Goal: Task Accomplishment & Management: Complete application form

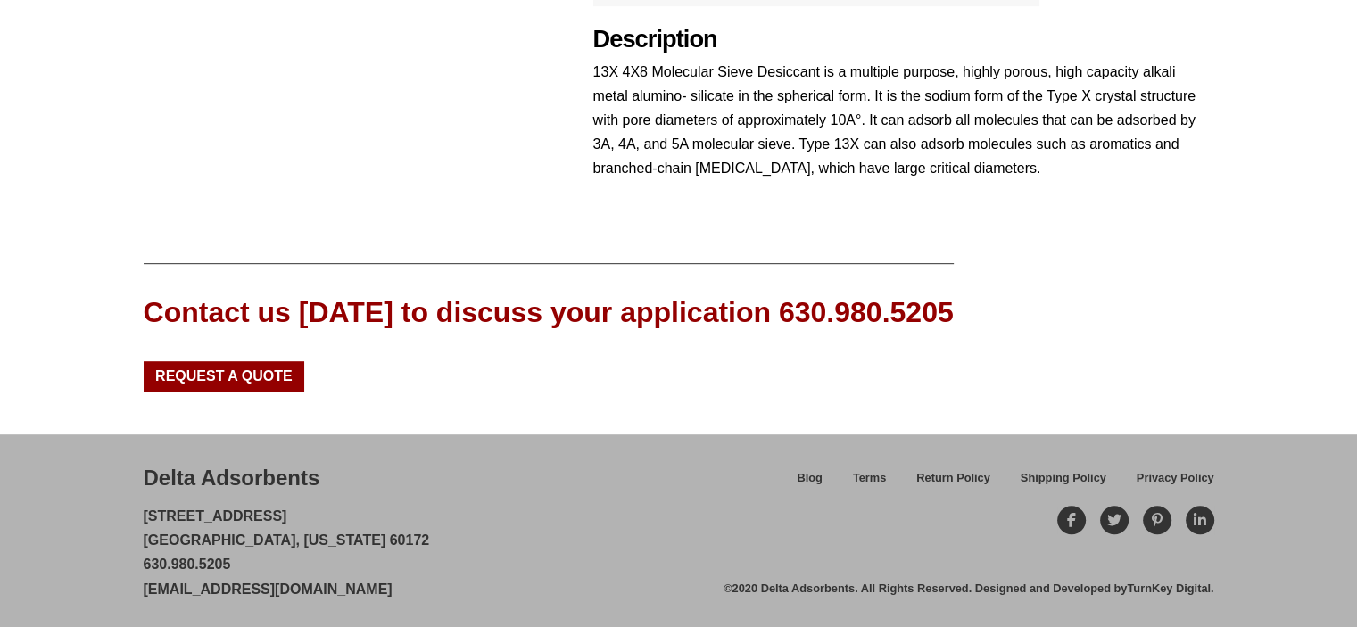
scroll to position [900, 0]
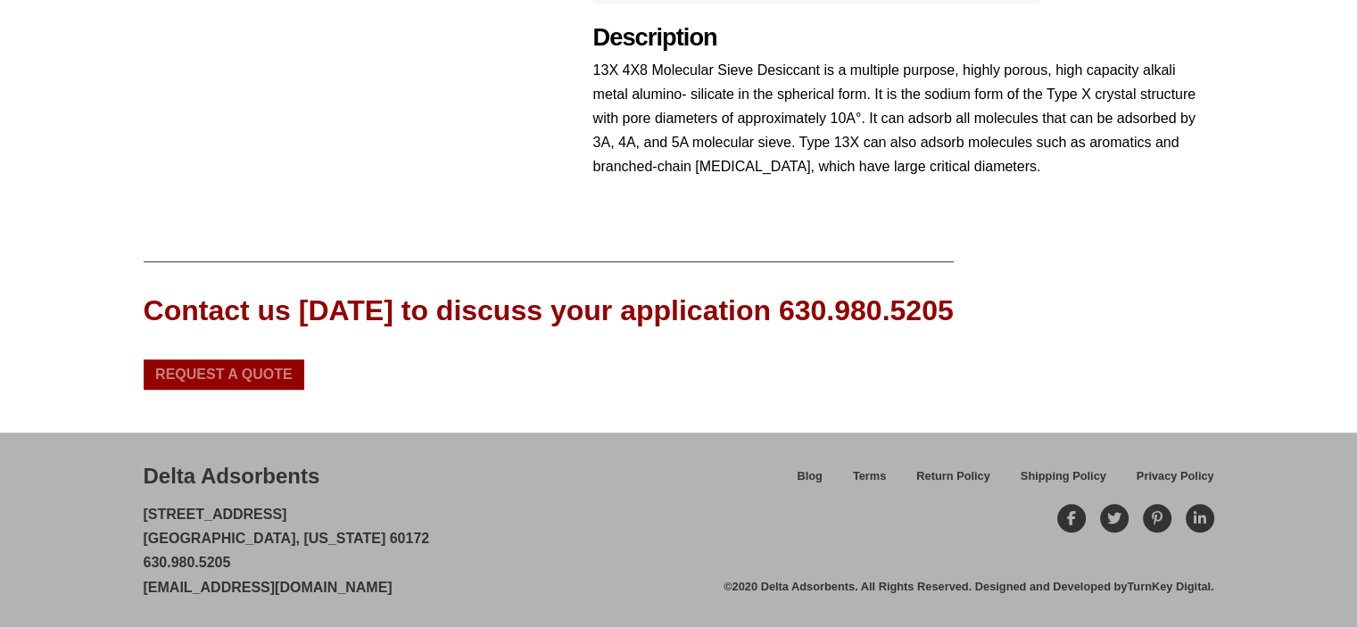
click at [253, 376] on span "Request a Quote" at bounding box center [223, 375] width 137 height 14
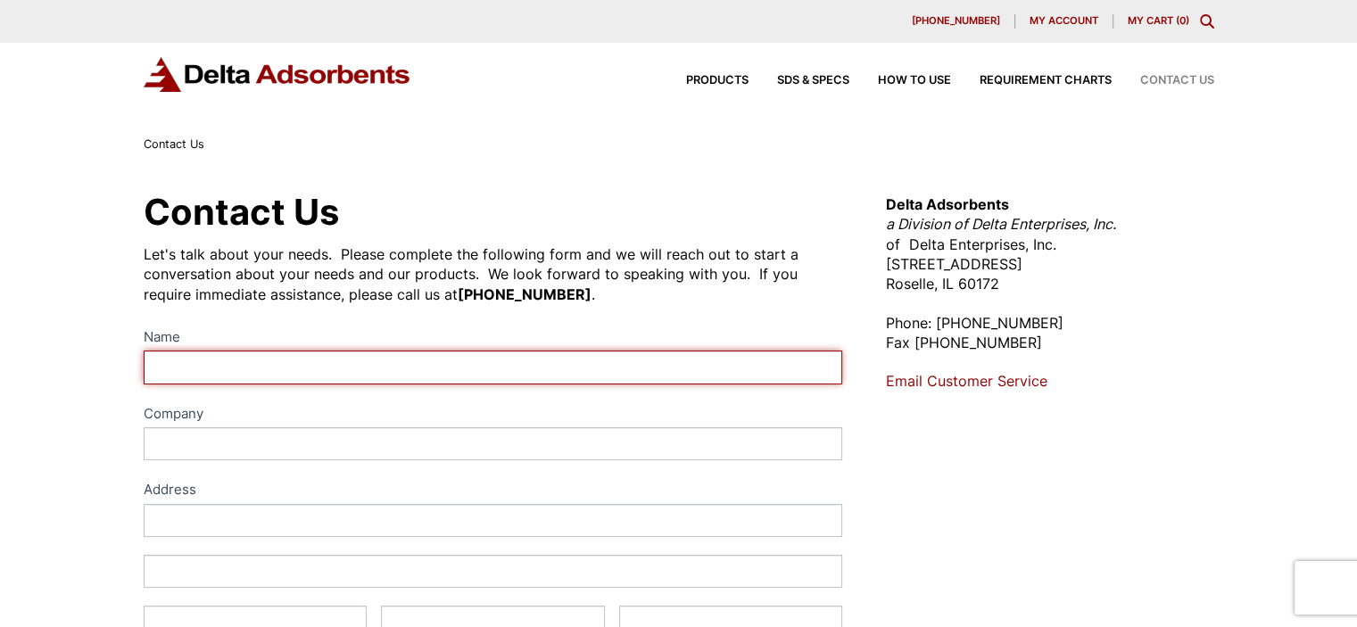
click at [410, 370] on input "Name" at bounding box center [494, 367] width 700 height 33
click at [237, 357] on input "[PERSON_NAME]" at bounding box center [494, 367] width 700 height 33
type input "[PERSON_NAME]"
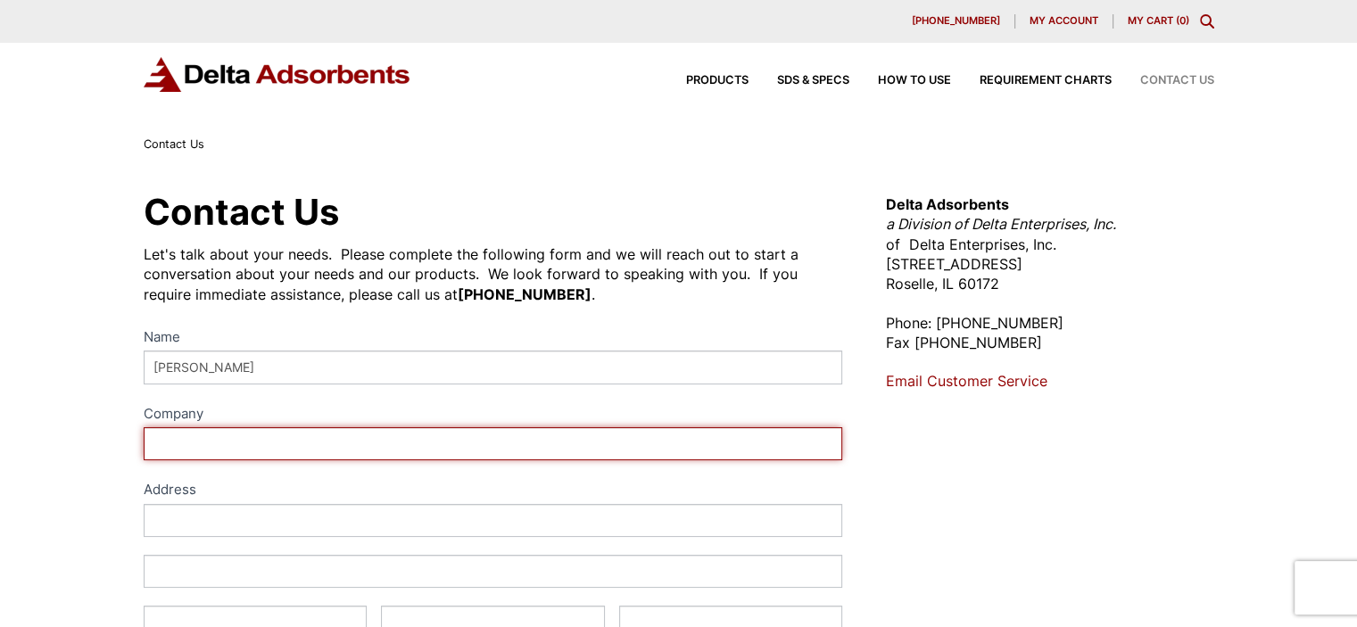
click at [312, 450] on input "Company" at bounding box center [494, 443] width 700 height 33
type input "Inteva Products LLC"
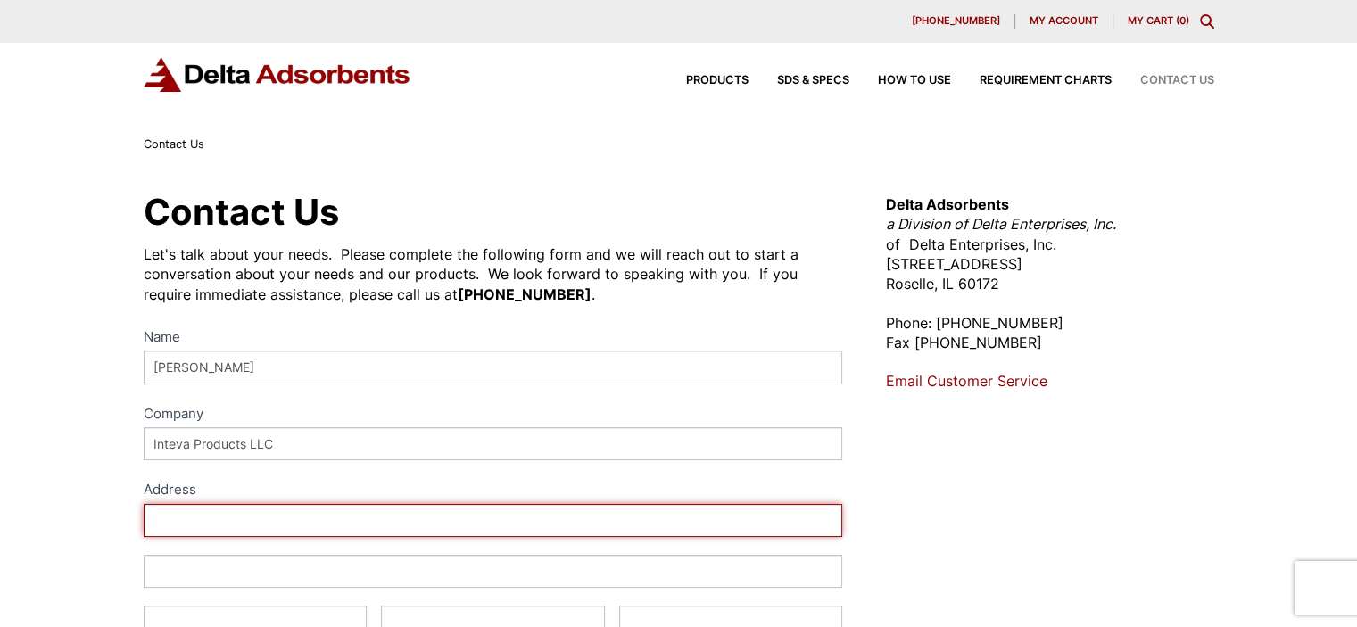
click at [367, 519] on input "Address" at bounding box center [494, 520] width 700 height 33
click at [560, 529] on input "[STREET_ADDRESS][PERSON_NAME]" at bounding box center [494, 520] width 700 height 33
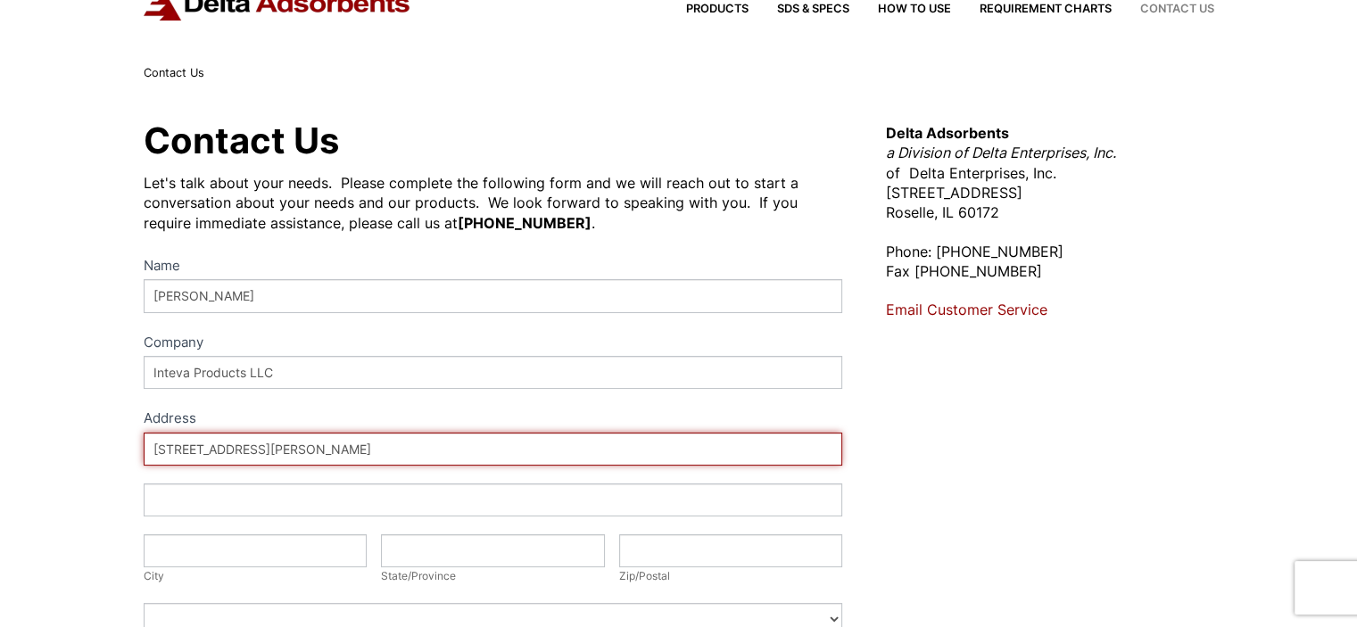
scroll to position [268, 0]
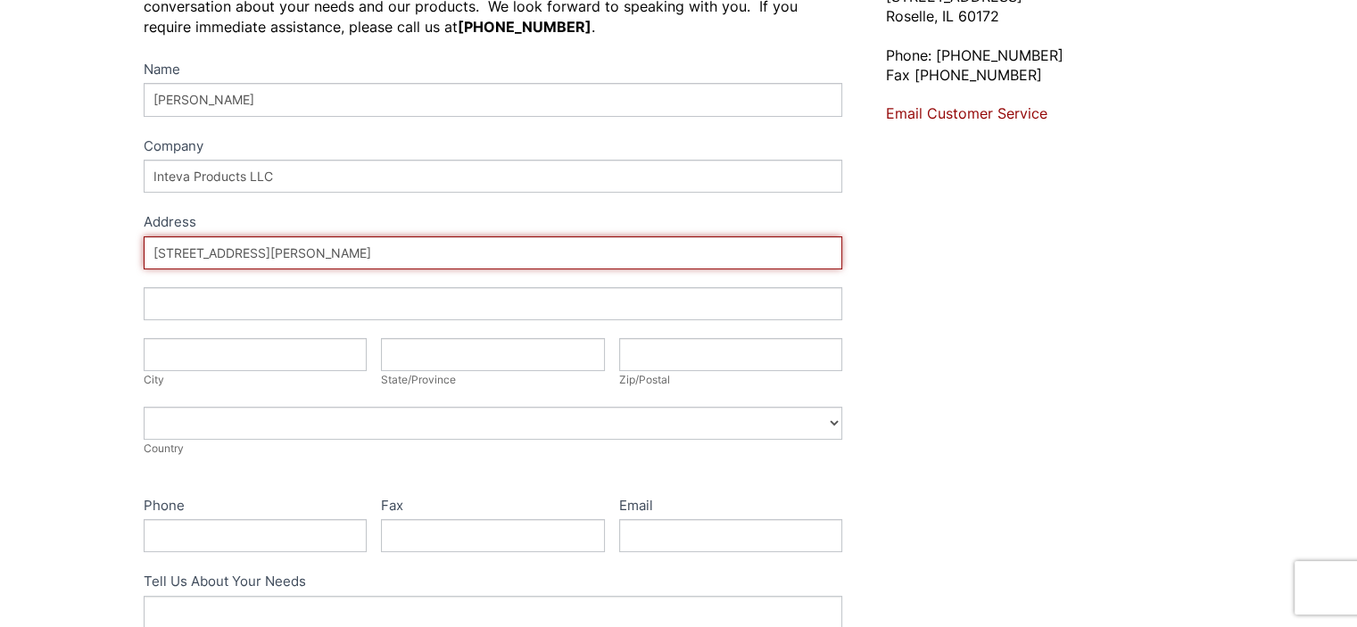
type input "[STREET_ADDRESS][PERSON_NAME]"
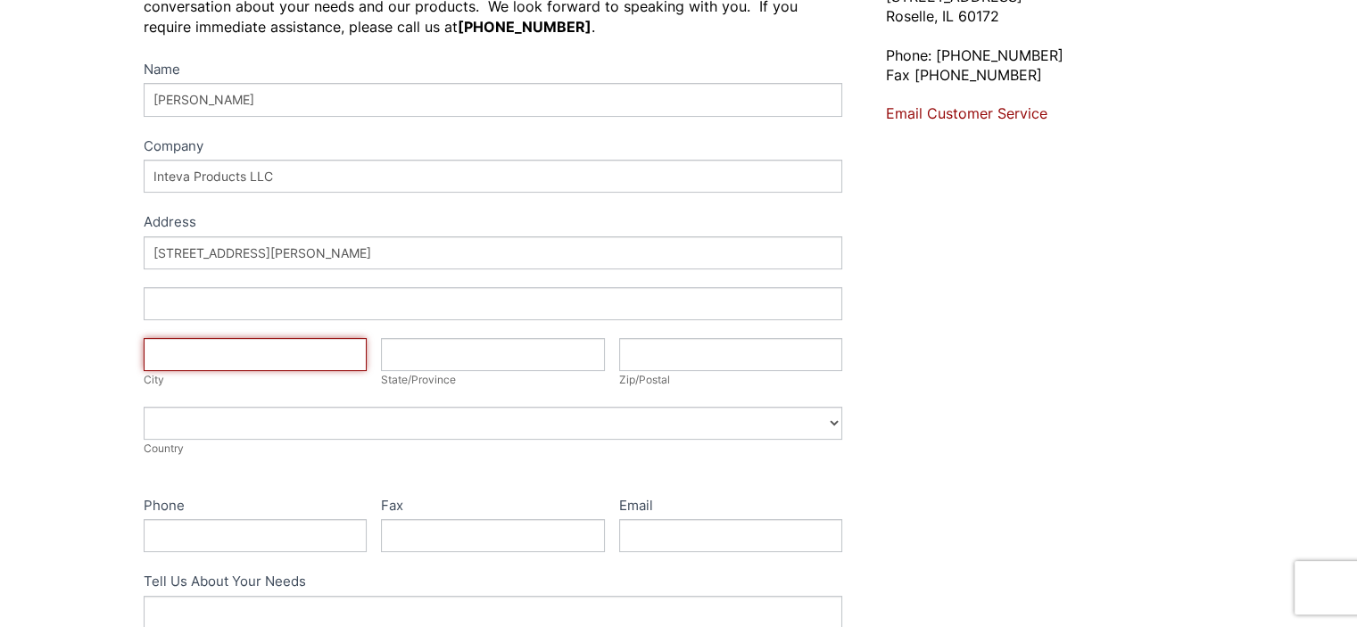
click at [272, 362] on input "City" at bounding box center [256, 354] width 224 height 33
type input "[PERSON_NAME]"
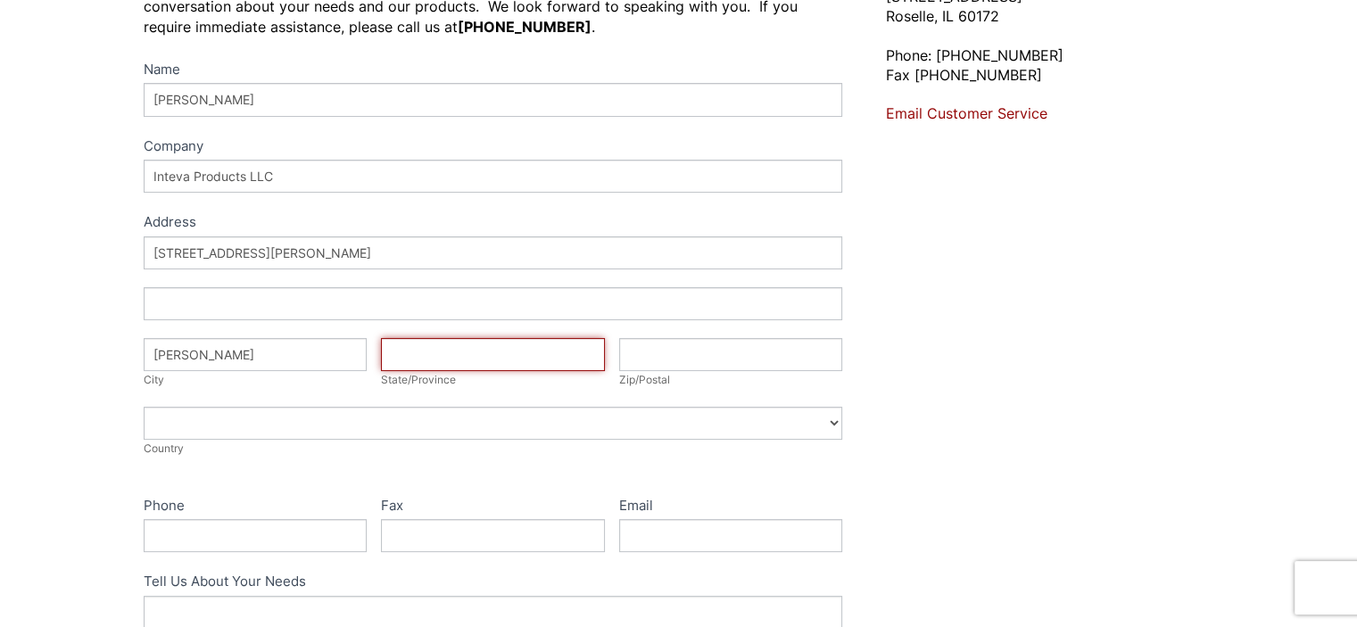
click at [437, 361] on input "State/Province" at bounding box center [493, 354] width 224 height 33
type input "Mi."
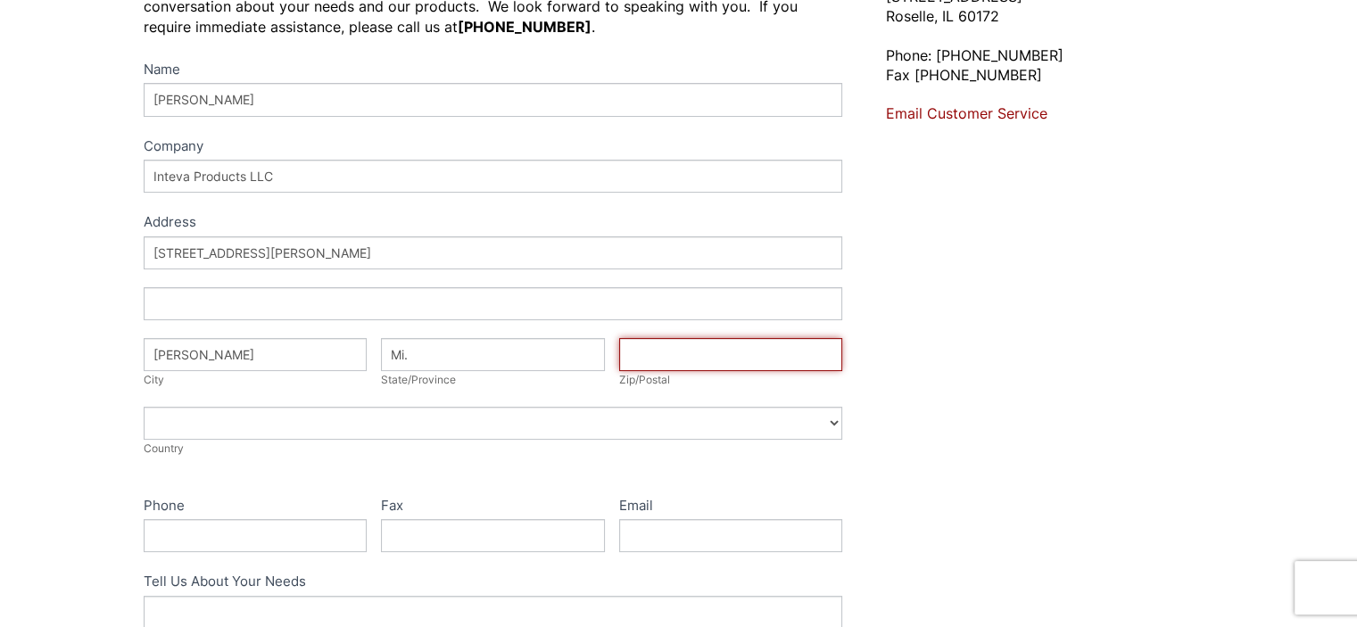
click at [655, 356] on input "Zip/Postal" at bounding box center [731, 354] width 224 height 33
type input "49221"
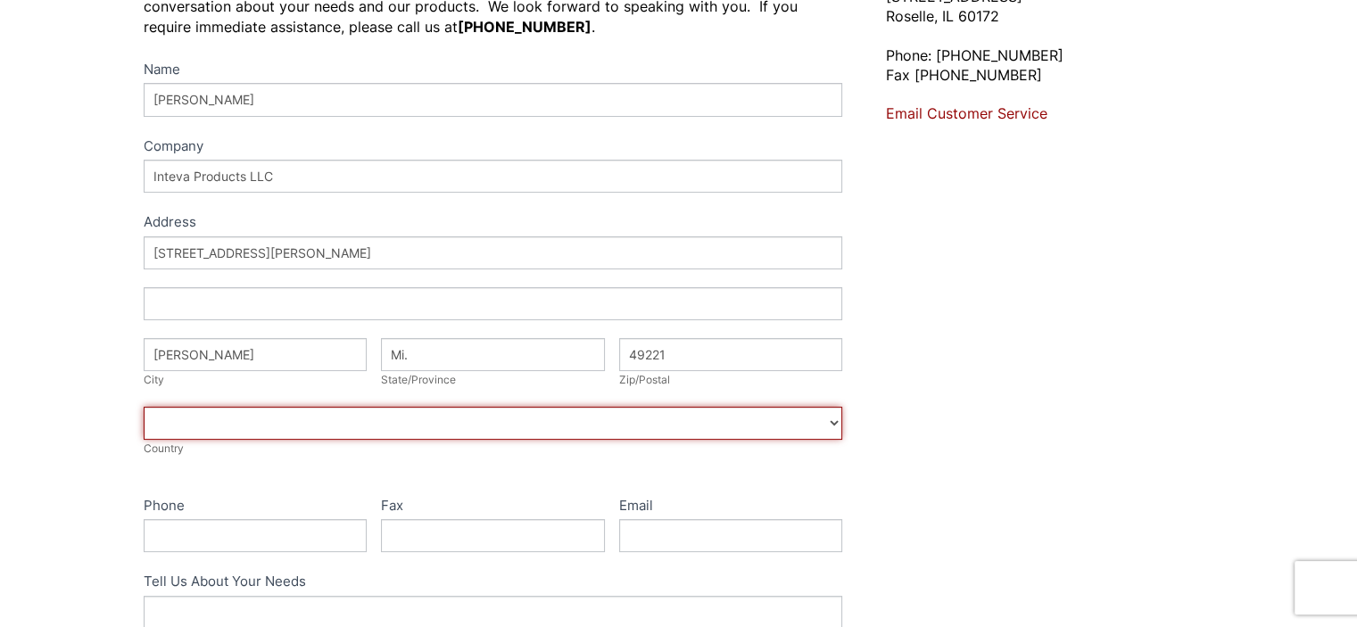
click at [165, 429] on select "[GEOGRAPHIC_DATA] [GEOGRAPHIC_DATA] [GEOGRAPHIC_DATA] [GEOGRAPHIC_DATA] [US_STA…" at bounding box center [494, 423] width 700 height 33
select select "[GEOGRAPHIC_DATA]"
click at [144, 407] on select "[GEOGRAPHIC_DATA] [GEOGRAPHIC_DATA] [GEOGRAPHIC_DATA] [GEOGRAPHIC_DATA] [US_STA…" at bounding box center [494, 423] width 700 height 33
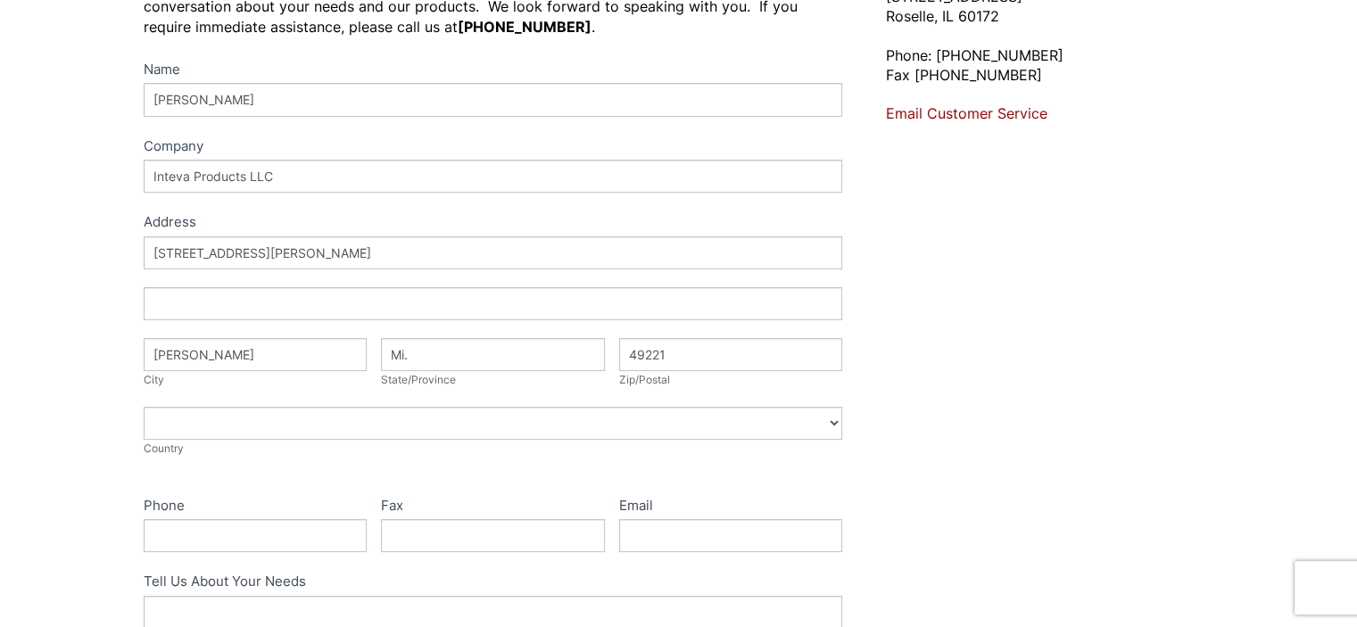
click at [76, 479] on div "Contact Us Let's talk about your needs. Please complete the following form and …" at bounding box center [678, 378] width 1357 height 982
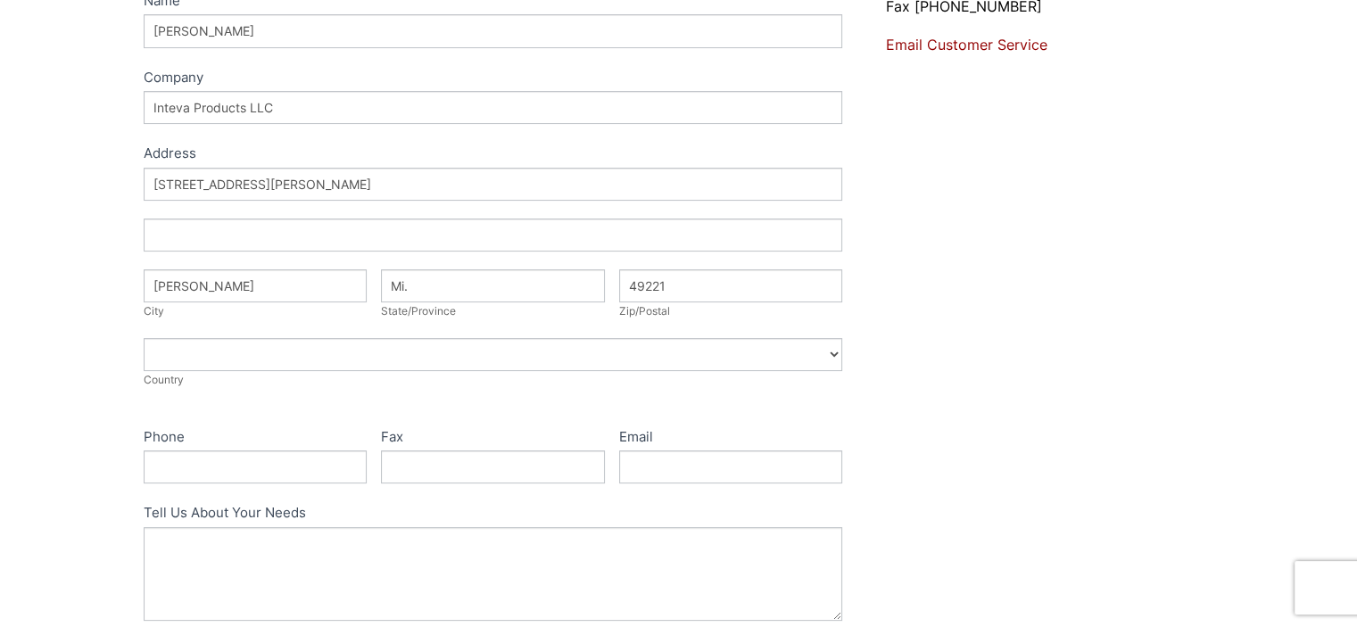
scroll to position [446, 0]
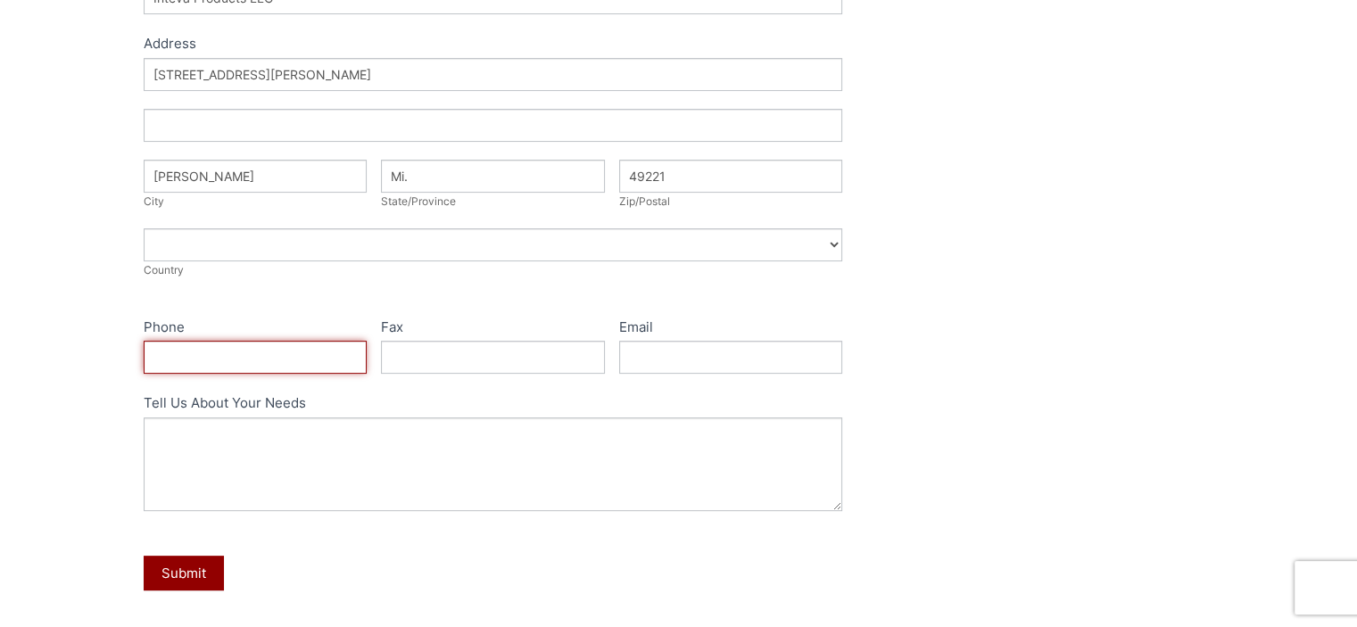
click at [253, 352] on input "Phone" at bounding box center [256, 357] width 224 height 33
type input "5172704061"
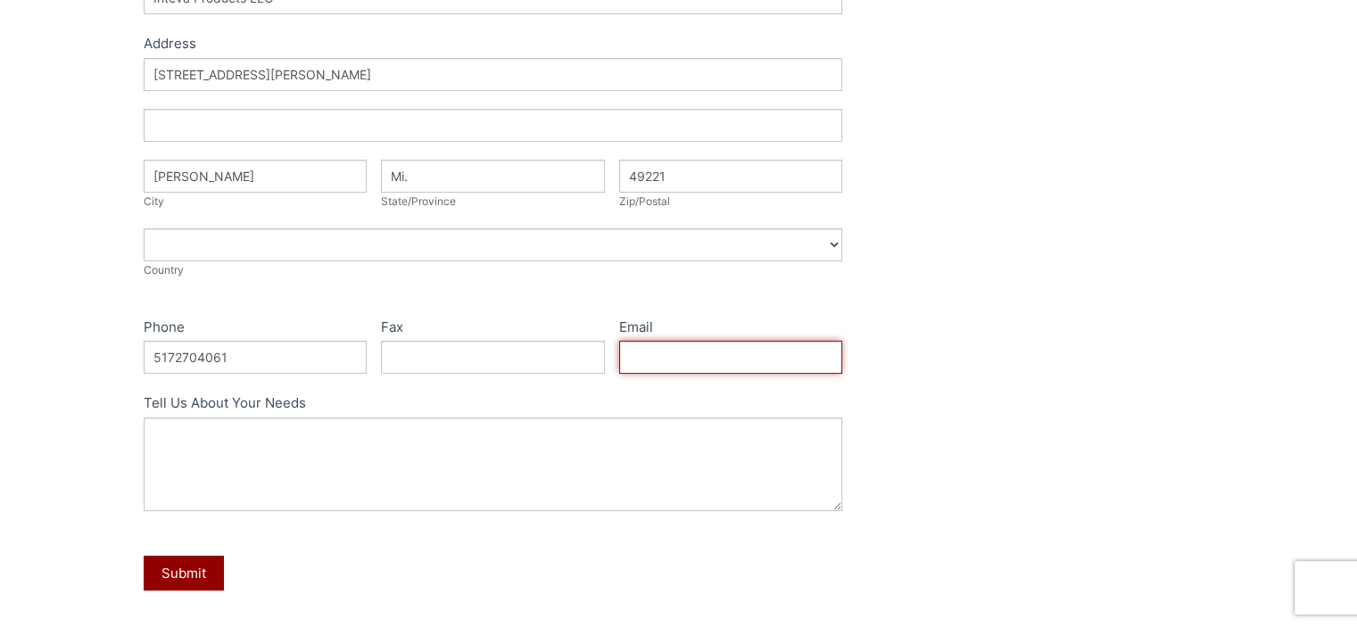
click at [650, 360] on input "Email" at bounding box center [731, 357] width 224 height 33
type input "[EMAIL_ADDRESS][DOMAIN_NAME]"
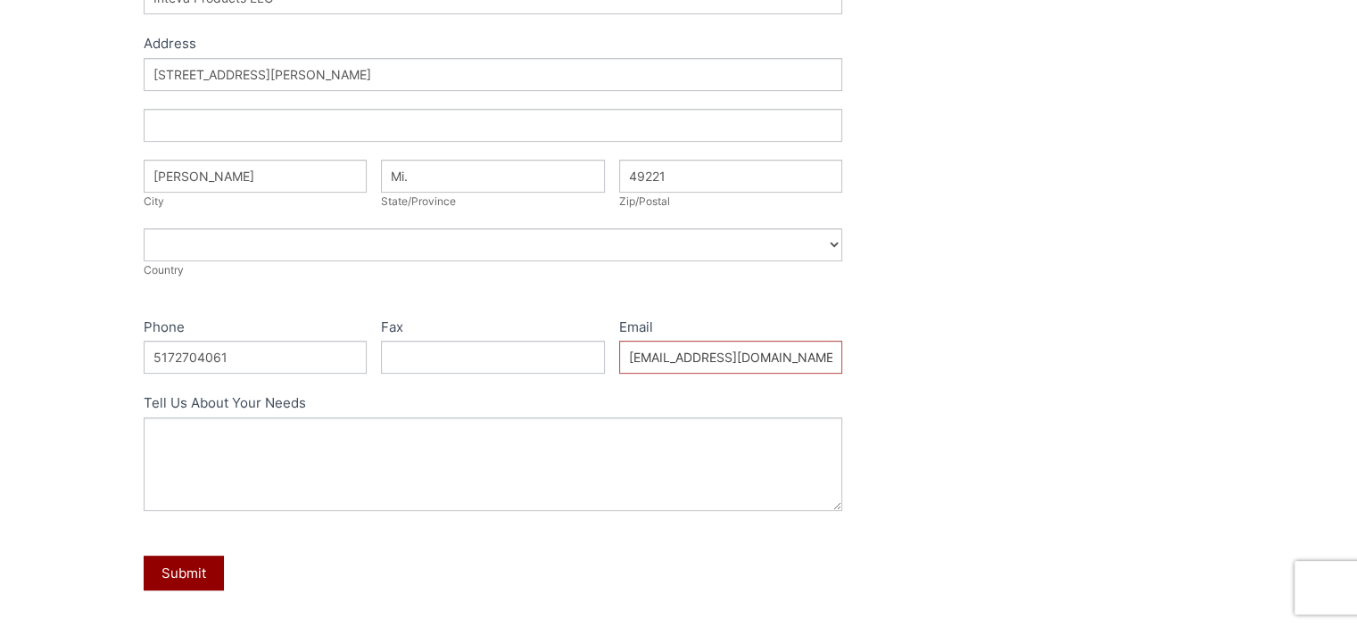
click at [676, 392] on label "Tell Us About Your Needs" at bounding box center [494, 405] width 700 height 26
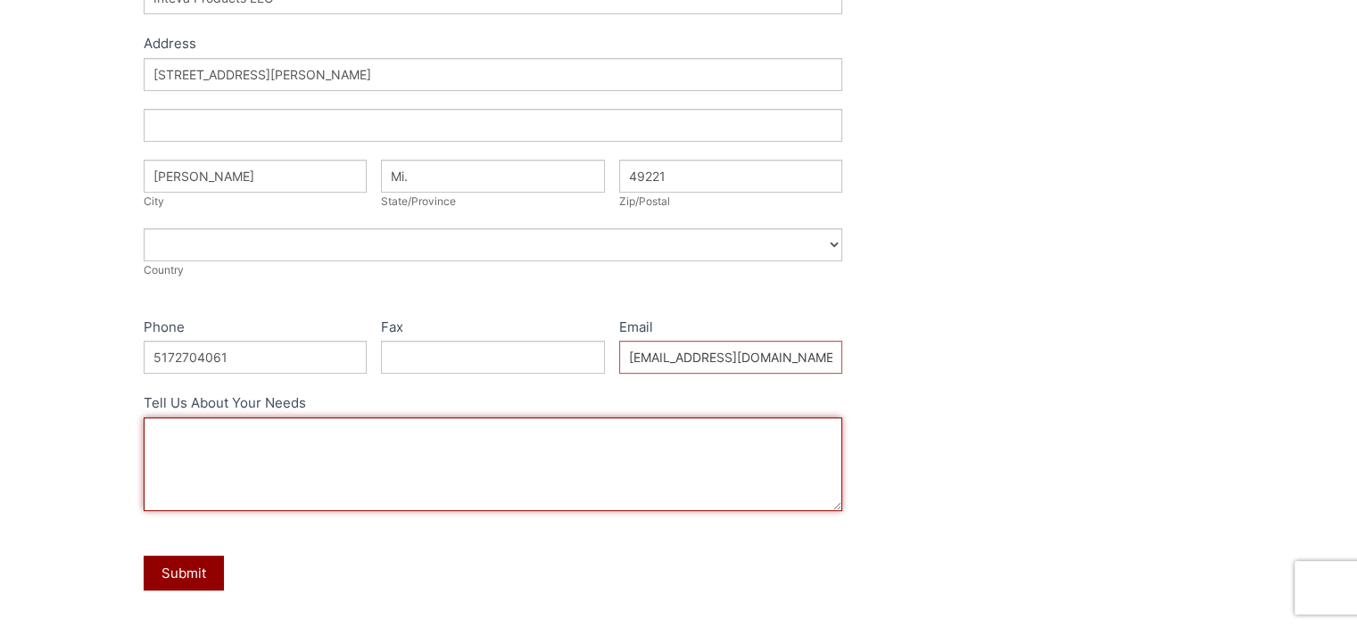
click at [676, 418] on textarea "Tell Us About Your Needs" at bounding box center [494, 465] width 700 height 94
type textarea "request a quote for 1000 lbs. of 13x 4x8 molecular sieve"
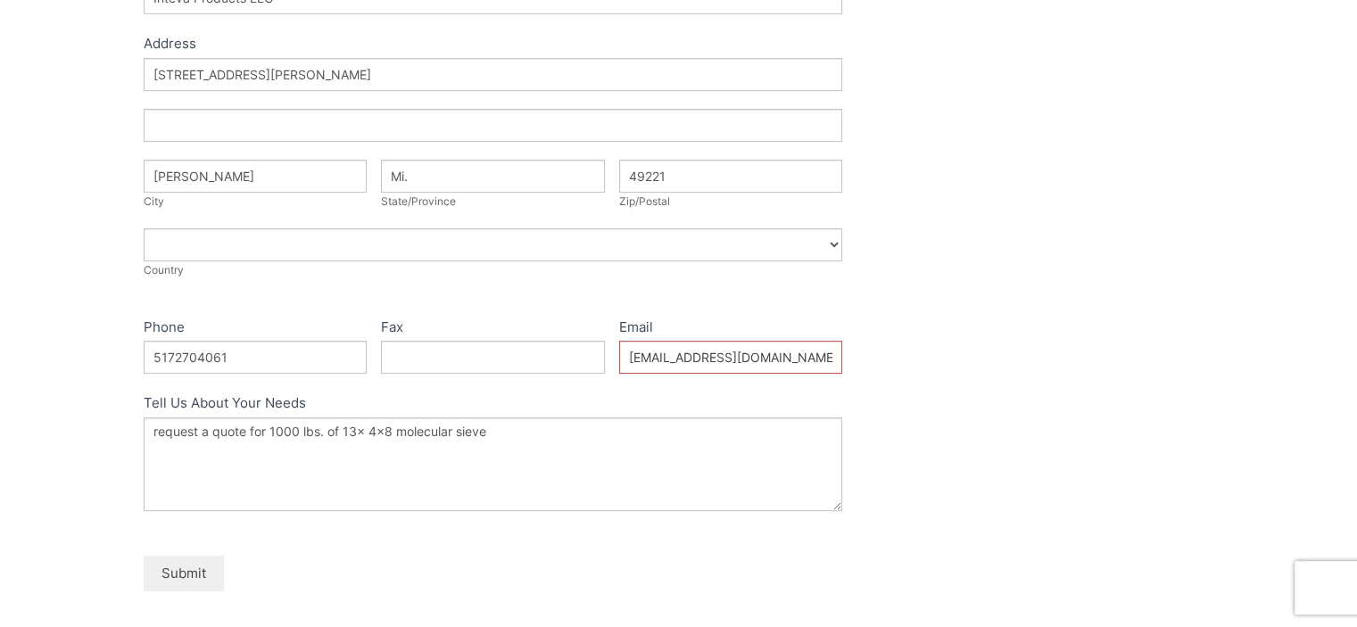
click at [207, 570] on button "Submit" at bounding box center [184, 573] width 80 height 35
